Goal: Check status: Check status

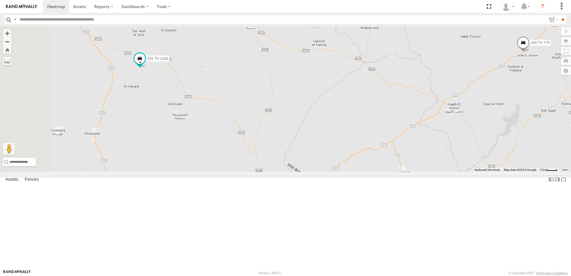
drag, startPoint x: 250, startPoint y: 117, endPoint x: 453, endPoint y: 117, distance: 202.8
click at [453, 117] on div "241 TU 2027 245 TU 9057 245 TU 9053 231 TU 3163 241 TU 2031 245 TU 9060 245 TU …" at bounding box center [285, 99] width 571 height 146
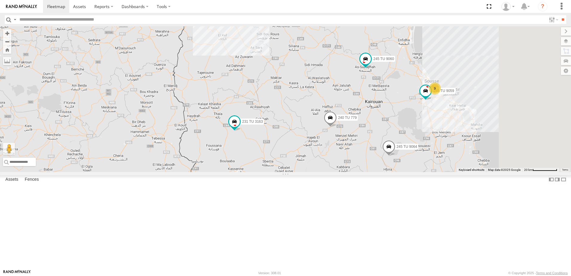
drag, startPoint x: 429, startPoint y: 119, endPoint x: 360, endPoint y: 182, distance: 93.4
click at [360, 172] on div "241 TU 2027 245 TU 9057 245 TU 9053 231 TU 3163 241 TU 2031 245 TU 9060 245 TU …" at bounding box center [285, 99] width 571 height 146
click at [337, 127] on span at bounding box center [330, 119] width 13 height 16
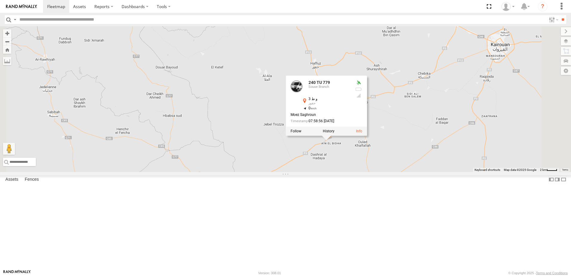
click at [479, 129] on div "241 TU 2027 245 TU 9057 245 TU 9053 231 TU 3163 241 TU 2031 245 TU 9060 245 TU …" at bounding box center [285, 99] width 571 height 146
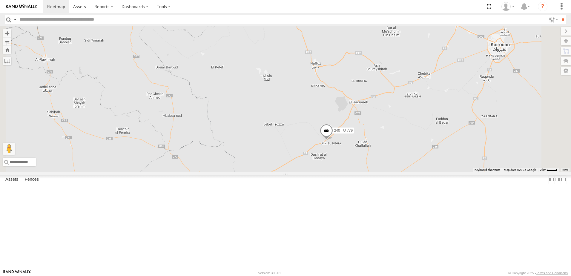
click at [333, 140] on span at bounding box center [326, 132] width 13 height 16
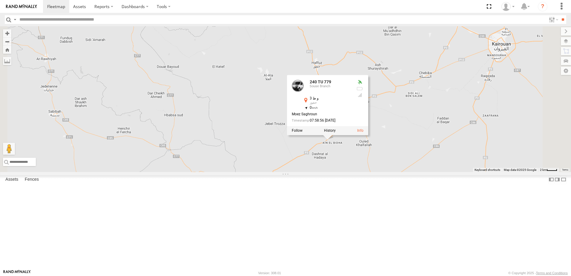
click at [483, 171] on div "241 TU 2027 245 TU 9057 245 TU 9053 231 TU 3163 241 TU 2031 245 TU 9060 245 TU …" at bounding box center [285, 99] width 571 height 146
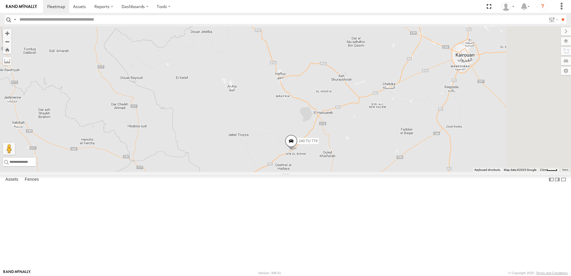
drag, startPoint x: 402, startPoint y: 196, endPoint x: 387, endPoint y: 195, distance: 14.7
click at [388, 172] on div "241 TU 2027 245 TU 9057 245 TU 9053 231 TU 3163 241 TU 2031 245 TU 9060 245 TU …" at bounding box center [285, 99] width 571 height 146
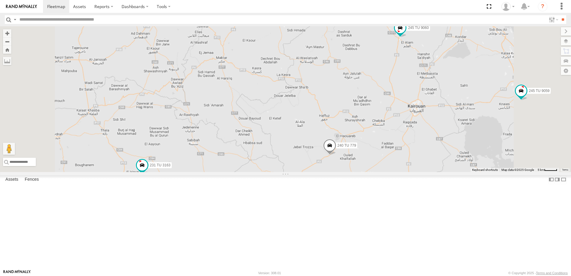
drag, startPoint x: 436, startPoint y: 161, endPoint x: 391, endPoint y: 155, distance: 45.8
click at [384, 168] on div "241 TU 2027 245 TU 9057 245 TU 9053 231 TU 3163 241 TU 2031 245 TU 9060 245 TU …" at bounding box center [285, 99] width 571 height 146
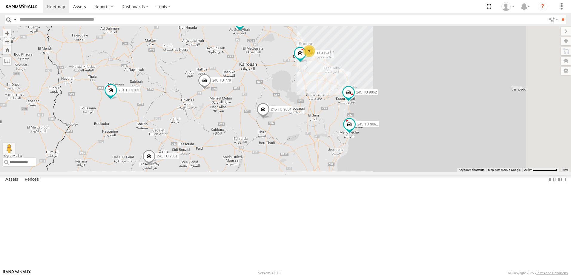
drag, startPoint x: 390, startPoint y: 136, endPoint x: 326, endPoint y: 175, distance: 74.7
click at [326, 172] on div "241 TU 2027 245 TU 9057 245 TU 9053 231 TU 3163 241 TU 2031 245 TU 9060 245 TU …" at bounding box center [285, 99] width 571 height 146
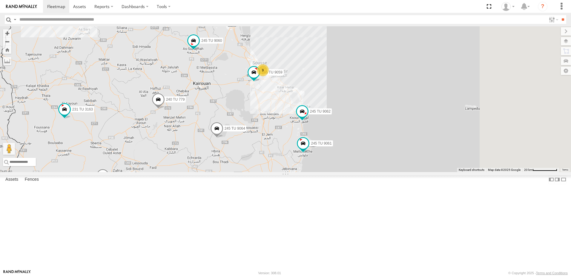
drag, startPoint x: 393, startPoint y: 188, endPoint x: 365, endPoint y: 197, distance: 29.7
click at [352, 172] on div "241 TU 2027 245 TU 9057 245 TU 9053 231 TU 3163 241 TU 2031 245 TU 9060 245 TU …" at bounding box center [285, 99] width 571 height 146
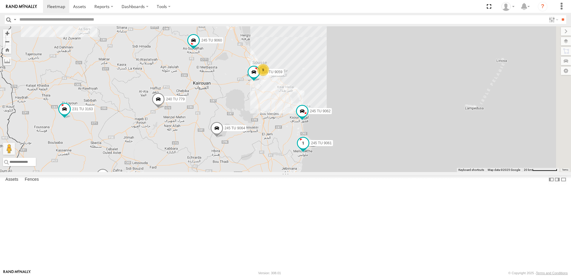
click at [309, 148] on span at bounding box center [303, 143] width 11 height 11
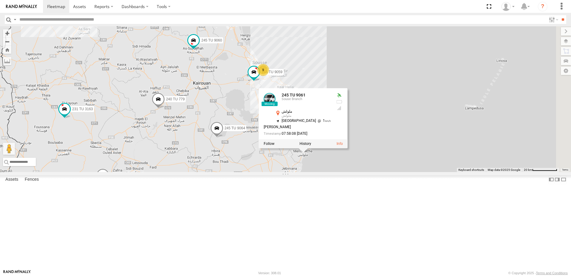
click at [314, 172] on div "241 TU 2027 245 TU 9057 245 TU 9053 231 TU 3163 241 TU 2031 245 TU 9060 245 TU …" at bounding box center [285, 99] width 571 height 146
click at [331, 138] on div "245 TU 9061 Souse Branch ملولش ملولش 35.16714 , 11.03439 North West 1 Saber Kal…" at bounding box center [297, 115] width 67 height 45
drag, startPoint x: 311, startPoint y: 196, endPoint x: 322, endPoint y: 197, distance: 11.1
click at [312, 172] on div "241 TU 2027 245 TU 9057 245 TU 9053 231 TU 3163 241 TU 2031 245 TU 9060 245 TU …" at bounding box center [285, 99] width 571 height 146
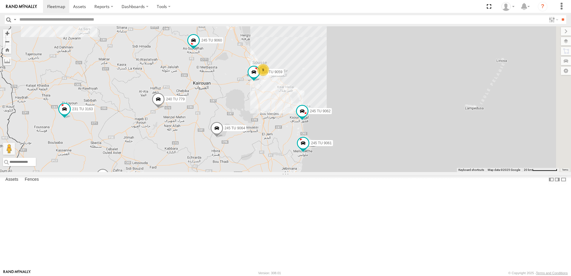
drag, startPoint x: 321, startPoint y: 163, endPoint x: 338, endPoint y: 200, distance: 40.9
click at [338, 172] on div "241 TU 2027 245 TU 9057 245 TU 9053 231 TU 3163 241 TU 2031 245 TU 9060 245 TU …" at bounding box center [285, 99] width 571 height 146
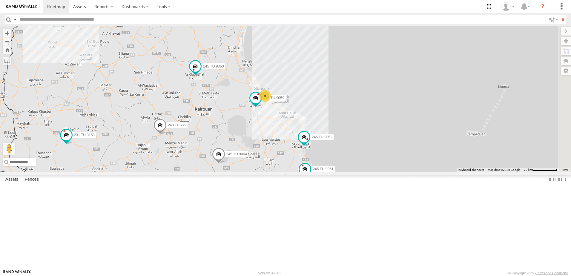
drag, startPoint x: 337, startPoint y: 159, endPoint x: 340, endPoint y: 177, distance: 18.7
click at [340, 172] on div "241 TU 2027 245 TU 9057 245 TU 9053 231 TU 3163 241 TU 2031 245 TU 9060 245 TU …" at bounding box center [285, 99] width 571 height 146
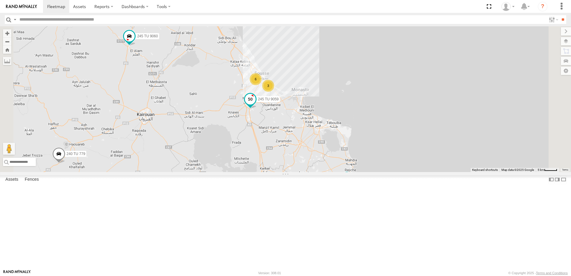
click at [256, 105] on span at bounding box center [250, 99] width 11 height 11
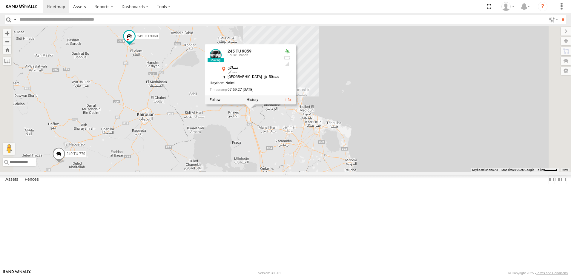
click at [312, 172] on div "241 TU 2027 245 TU 9057 245 TU 9053 231 TU 3163 241 TU 2031 245 TU 9060 245 TU …" at bounding box center [285, 99] width 571 height 146
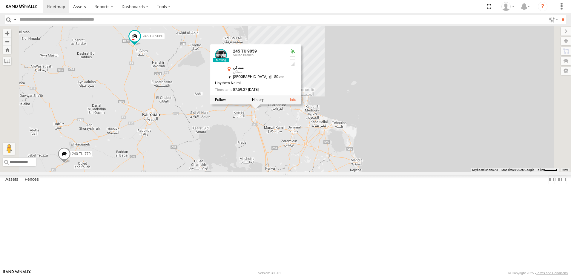
click at [308, 172] on div "241 TU 2027 245 TU 9057 245 TU 9053 231 TU 3163 241 TU 2031 245 TU 9060 245 TU …" at bounding box center [285, 99] width 571 height 146
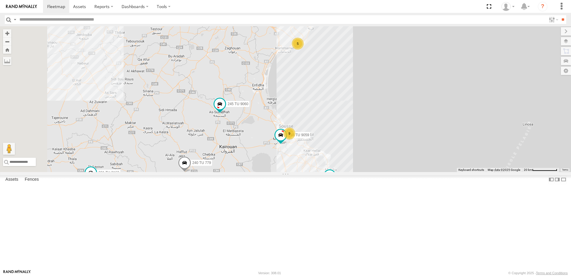
drag, startPoint x: 237, startPoint y: 139, endPoint x: 317, endPoint y: 169, distance: 84.8
click at [317, 169] on div "241 TU 2027 245 TU 9057 245 TU 9053 231 TU 3163 241 TU 2031 245 TU 9060 245 TU …" at bounding box center [285, 99] width 571 height 146
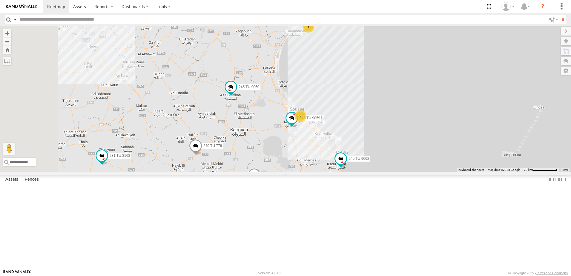
drag, startPoint x: 299, startPoint y: 194, endPoint x: 311, endPoint y: 176, distance: 21.8
click at [311, 172] on div "241 TU 2027 245 TU 9057 245 TU 9053 231 TU 3163 241 TU 2031 245 TU 9060 245 TU …" at bounding box center [285, 99] width 571 height 146
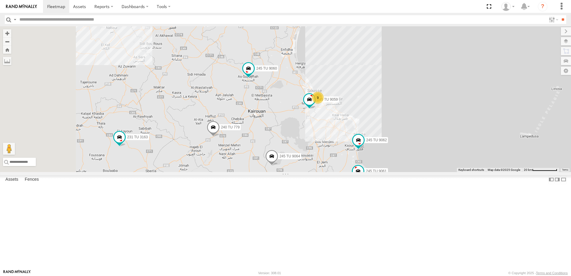
drag, startPoint x: 260, startPoint y: 172, endPoint x: 264, endPoint y: 165, distance: 7.7
click at [265, 165] on div "241 TU 2027 245 TU 9057 245 TU 9053 231 TU 3163 241 TU 2031 245 TU 9060 245 TU …" at bounding box center [285, 99] width 571 height 146
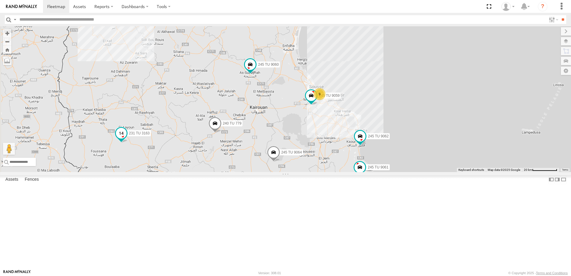
click at [127, 139] on span at bounding box center [121, 133] width 11 height 11
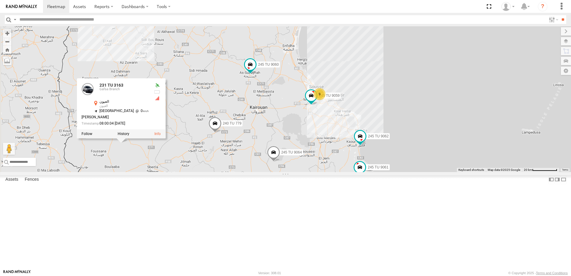
click at [165, 139] on div "231 TU 3163 Gafsa Branch العيون العيون 35.42282 , 8.83795 South East 0 [PERSON_…" at bounding box center [121, 109] width 89 height 60
click at [222, 133] on span at bounding box center [214, 125] width 13 height 16
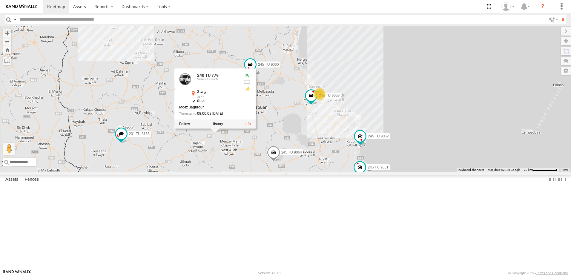
click at [267, 172] on div "241 TU 2027 245 TU 9057 245 TU 9053 231 TU 3163 241 TU 2031 245 TU 9060 245 TU …" at bounding box center [285, 99] width 571 height 146
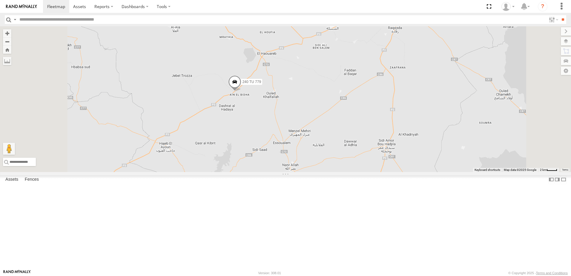
click at [241, 92] on span at bounding box center [234, 84] width 13 height 16
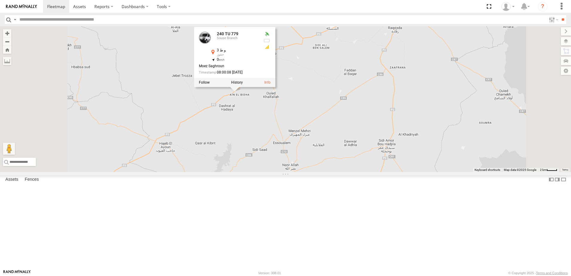
click at [300, 172] on div "241 TU 2027 245 TU 9057 245 TU 9053 231 TU 3163 241 TU 2031 245 TU 9060 245 TU …" at bounding box center [285, 99] width 571 height 146
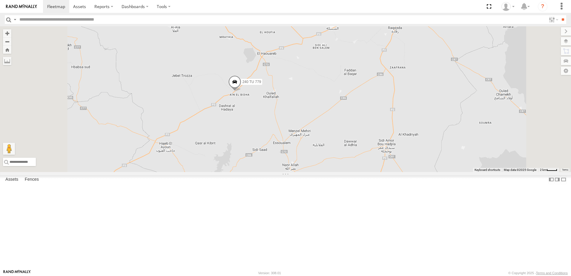
click at [241, 92] on span at bounding box center [234, 84] width 13 height 16
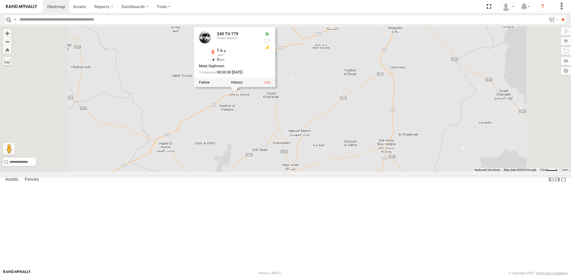
click at [275, 87] on div "240 TU 779 Souse Branch و ط 3 حفوز 35.4969 , 9.70068 0 Moez Saghroun 08:00:08 […" at bounding box center [234, 57] width 81 height 60
click at [301, 159] on div "241 TU 2027 245 TU 9057 245 TU 9053 231 TU 3163 241 TU 2031 245 TU 9060 245 TU …" at bounding box center [285, 99] width 571 height 146
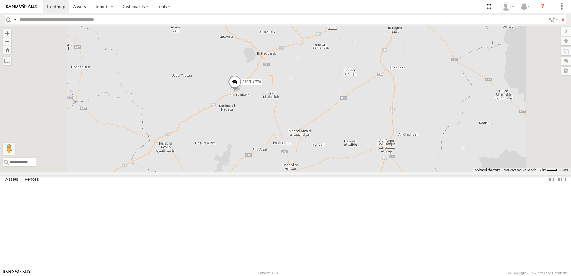
click at [241, 92] on span at bounding box center [234, 84] width 13 height 16
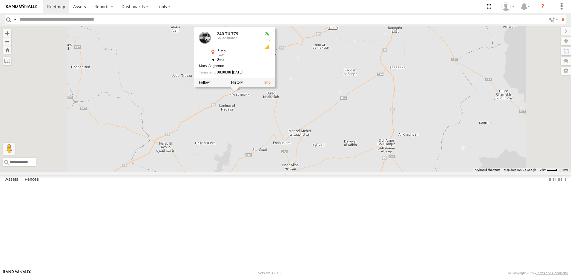
click at [310, 153] on div "241 TU 2027 245 TU 9057 245 TU 9053 231 TU 3163 241 TU 2031 245 TU 9060 245 TU …" at bounding box center [285, 99] width 571 height 146
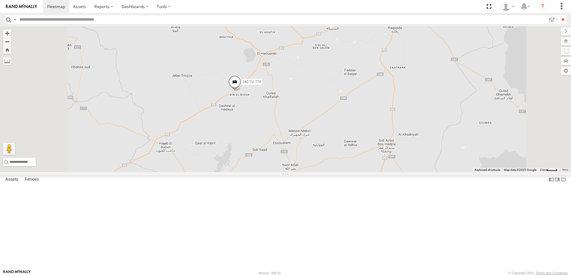
click at [241, 92] on span at bounding box center [234, 84] width 13 height 16
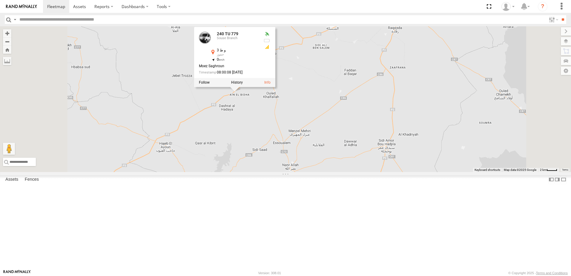
click at [275, 87] on div "240 TU 779 Souse Branch و ط 3 حفوز 35.4969 , 9.70068 0 Moez Saghroun 08:00:08 […" at bounding box center [234, 57] width 81 height 60
click at [313, 166] on div "241 TU 2027 245 TU 9057 245 TU 9053 231 TU 3163 241 TU 2031 245 TU 9060 245 TU …" at bounding box center [285, 99] width 571 height 146
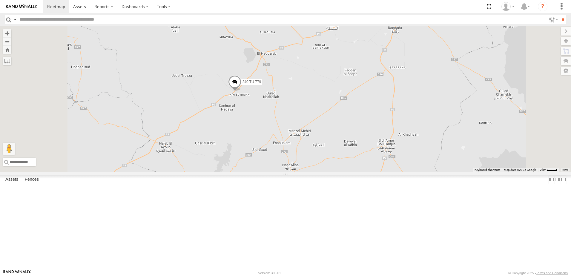
click at [241, 92] on span at bounding box center [234, 84] width 13 height 16
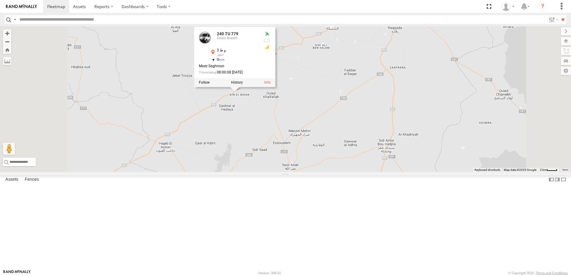
click at [275, 87] on div "240 TU 779 Souse Branch و ط 3 حفوز 35.4969 , 9.70068 0 Moez Saghroun 08:00:08 […" at bounding box center [234, 57] width 81 height 60
click at [370, 82] on div "241 TU 2027 245 TU 9057 245 TU 9053 231 TU 3163 241 TU 2031 245 TU 9060 245 TU …" at bounding box center [285, 99] width 571 height 146
click at [366, 82] on div "241 TU 2027 245 TU 9057 245 TU 9053 231 TU 3163 241 TU 2031 245 TU 9060 245 TU …" at bounding box center [285, 99] width 571 height 146
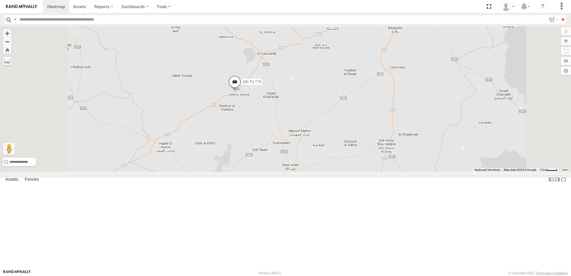
drag, startPoint x: 415, startPoint y: 130, endPoint x: 378, endPoint y: 147, distance: 40.6
click at [378, 147] on div "241 TU 2027 245 TU 9057 245 TU 9053 231 TU 3163 241 TU 2031 245 TU 9060 245 TU …" at bounding box center [285, 99] width 571 height 146
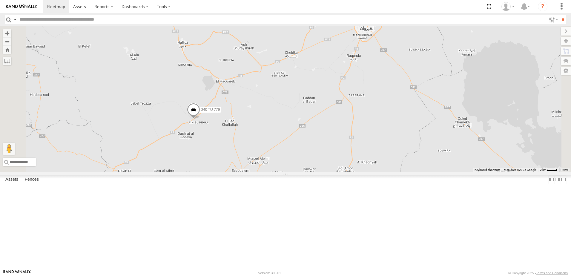
drag, startPoint x: 394, startPoint y: 137, endPoint x: 422, endPoint y: 119, distance: 32.8
click at [355, 158] on div "241 TU 2027 245 TU 9057 245 TU 9053 231 TU 3163 241 TU 2031 245 TU 9060 245 TU …" at bounding box center [285, 99] width 571 height 146
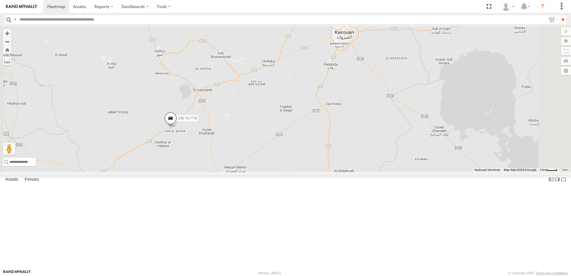
drag, startPoint x: 437, startPoint y: 161, endPoint x: 446, endPoint y: 155, distance: 10.5
click at [440, 162] on div "241 TU 2027 245 TU 9057 245 TU 9053 231 TU 3163 241 TU 2031 245 TU 9060 245 TU …" at bounding box center [285, 99] width 571 height 146
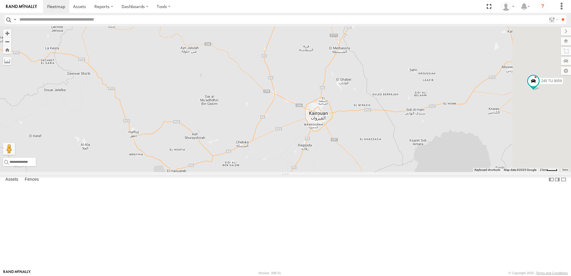
drag, startPoint x: 446, startPoint y: 154, endPoint x: 402, endPoint y: 155, distance: 44.2
click at [402, 155] on div "241 TU 2027 245 TU 9057 245 TU 9053 231 TU 3163 241 TU 2031 245 TU 9060 245 TU …" at bounding box center [285, 99] width 571 height 146
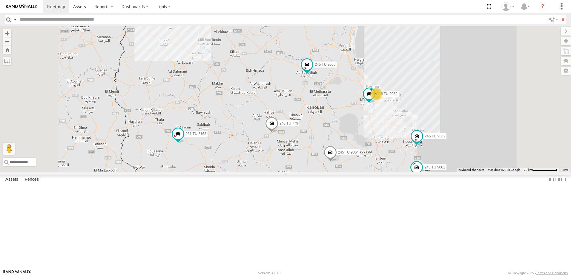
drag, startPoint x: 455, startPoint y: 150, endPoint x: 443, endPoint y: 155, distance: 13.0
click at [443, 155] on div "241 TU 2027 245 TU 9057 245 TU 9053 231 TU 3163 241 TU 2031 245 TU 9060 245 TU …" at bounding box center [285, 99] width 571 height 146
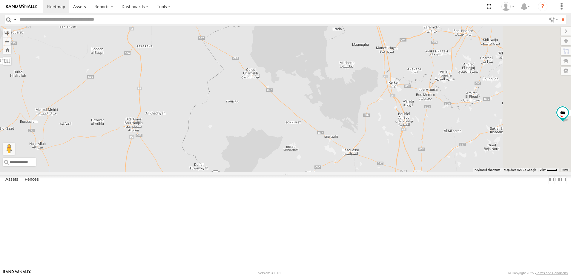
drag, startPoint x: 353, startPoint y: 232, endPoint x: 282, endPoint y: 239, distance: 72.0
click at [282, 172] on div "241 TU 2027 245 TU 9057 245 TU 9053 231 TU 3163 241 TU 2031 245 TU 9060 245 TU …" at bounding box center [285, 99] width 571 height 146
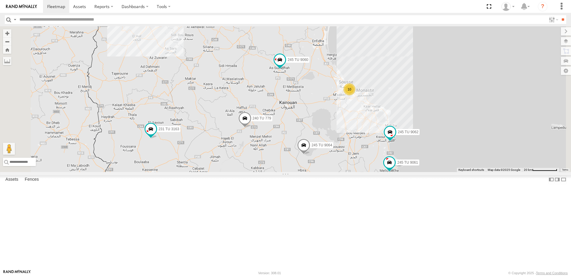
drag, startPoint x: 273, startPoint y: 186, endPoint x: 283, endPoint y: 184, distance: 10.1
click at [283, 172] on div "241 TU 2027 245 TU 9057 245 TU 9053 231 TU 3163 241 TU 2031 245 TU 9060 245 TU …" at bounding box center [285, 99] width 571 height 146
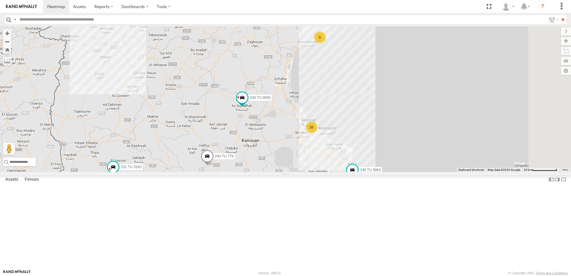
drag, startPoint x: 293, startPoint y: 154, endPoint x: 220, endPoint y: 205, distance: 88.8
click at [224, 172] on div "241 TU 2027 245 TU 4334 245 TU 9057 231 TU 3163 245 TU 9061 245 TU 9062 241 TU …" at bounding box center [285, 99] width 571 height 146
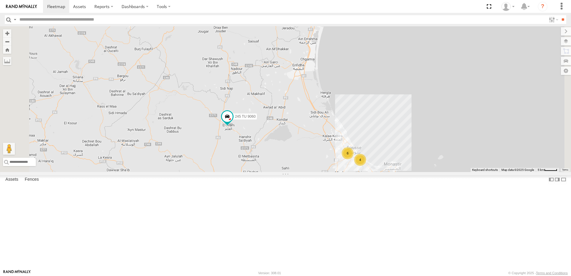
drag, startPoint x: 287, startPoint y: 154, endPoint x: 329, endPoint y: 89, distance: 77.1
click at [332, 81] on div "241 TU 2027 231 TU 3163 245 TU 9062 245 TU 9060 231 TU 3162 240 TU 779 245 TU 9…" at bounding box center [285, 99] width 571 height 146
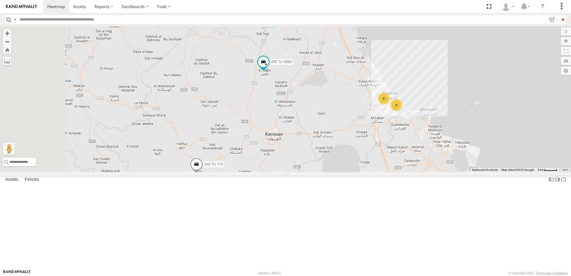
drag, startPoint x: 322, startPoint y: 114, endPoint x: 339, endPoint y: 96, distance: 24.1
click at [339, 96] on div "241 TU 2027 231 TU 3163 245 TU 9062 245 TU 9060 231 TU 3162 240 TU 779 245 TU 9…" at bounding box center [285, 99] width 571 height 146
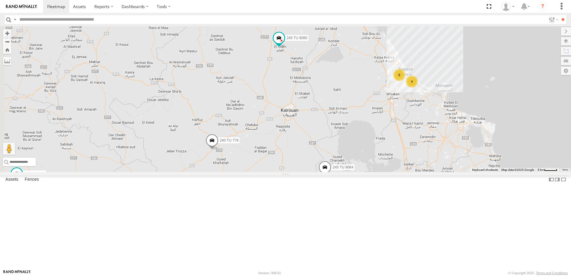
drag, startPoint x: 300, startPoint y: 185, endPoint x: 305, endPoint y: 174, distance: 12.4
click at [305, 172] on div "241 TU 2027 231 TU 3163 245 TU 9062 245 TU 9060 231 TU 3162 240 TU 779 245 TU 9…" at bounding box center [285, 99] width 571 height 146
